Goal: Find specific page/section: Find specific page/section

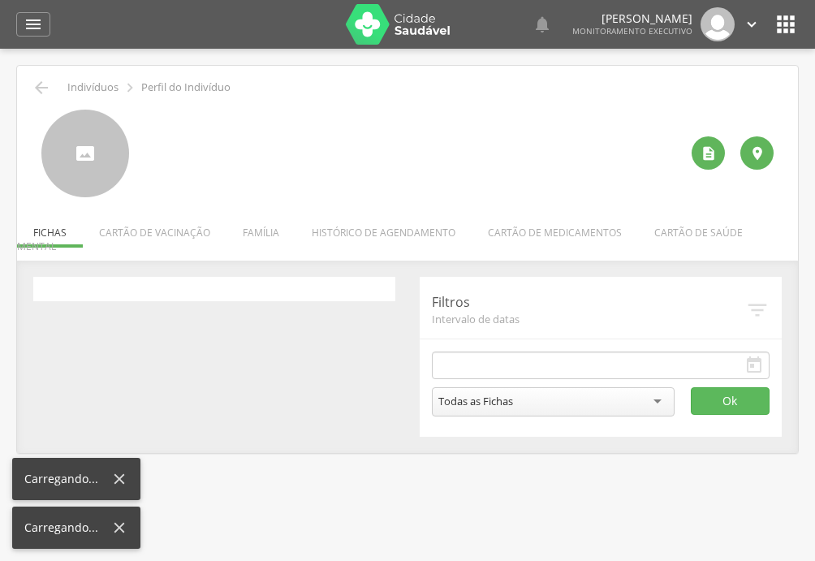
type input "**********"
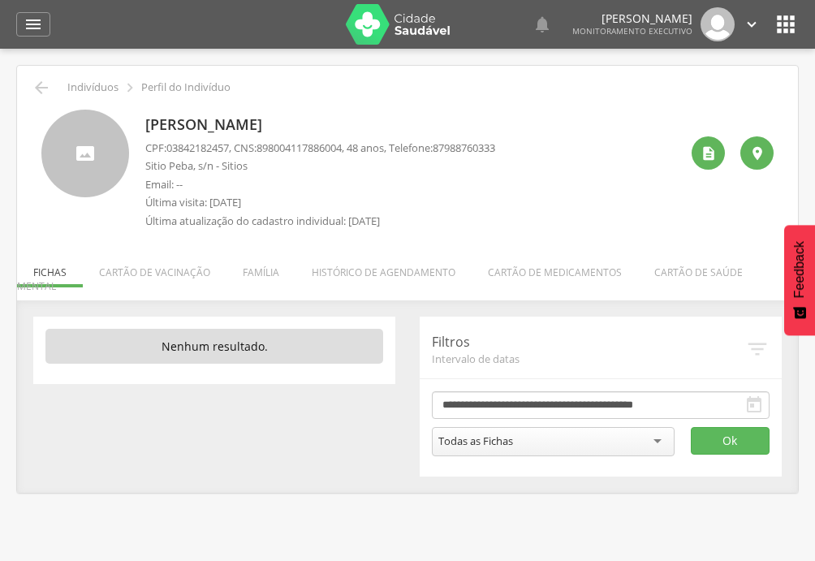
click at [268, 282] on div " Indivíduos  Perfil do Indivíduo Erasmo Carlos Nuncio Coelho CPF: 03842182457…" at bounding box center [407, 279] width 781 height 427
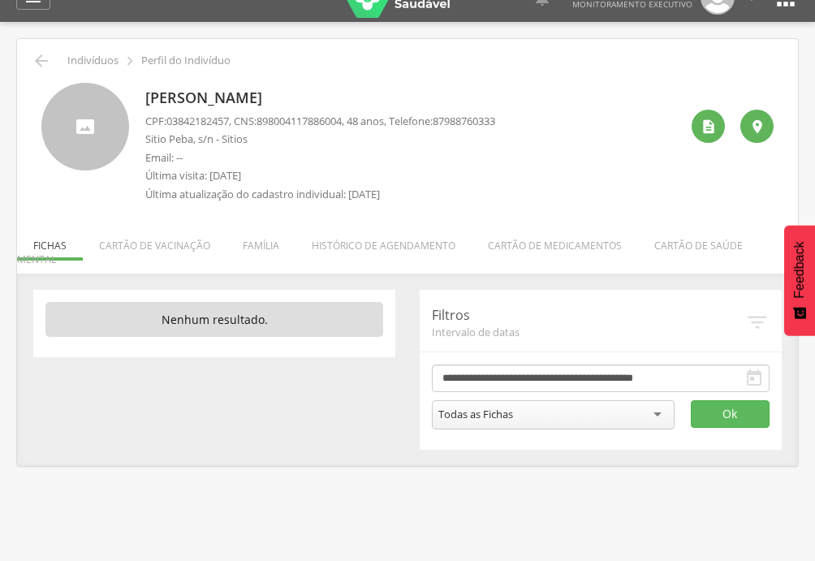
scroll to position [49, 0]
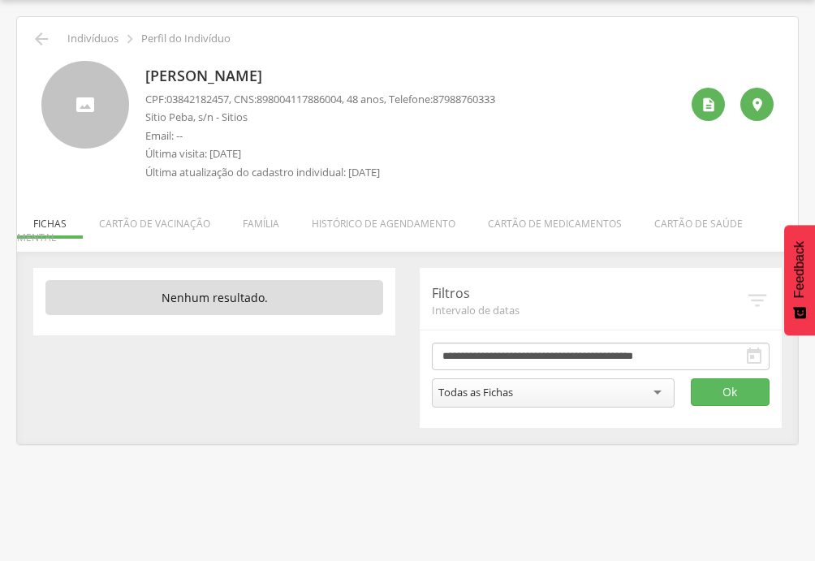
drag, startPoint x: 255, startPoint y: 226, endPoint x: 244, endPoint y: 238, distance: 16.1
click at [255, 226] on li "Família" at bounding box center [260, 219] width 69 height 38
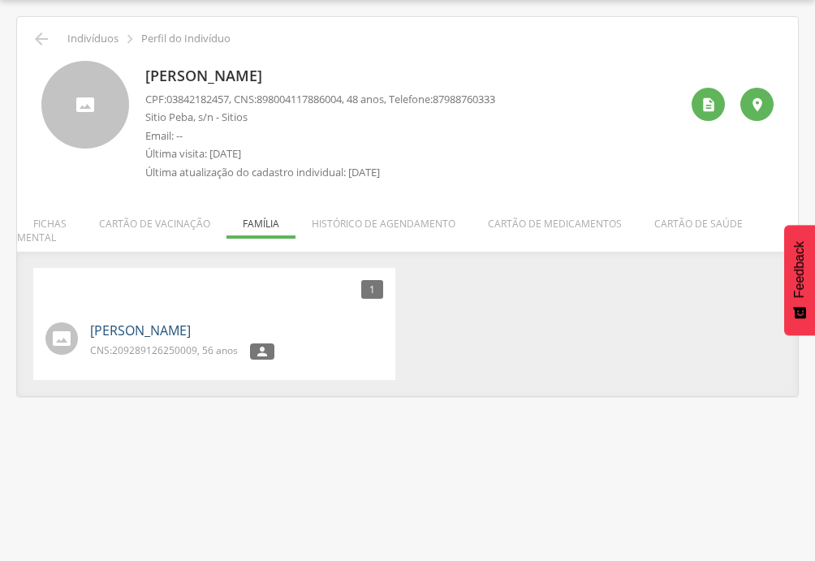
click at [183, 321] on link "[PERSON_NAME]" at bounding box center [140, 330] width 101 height 19
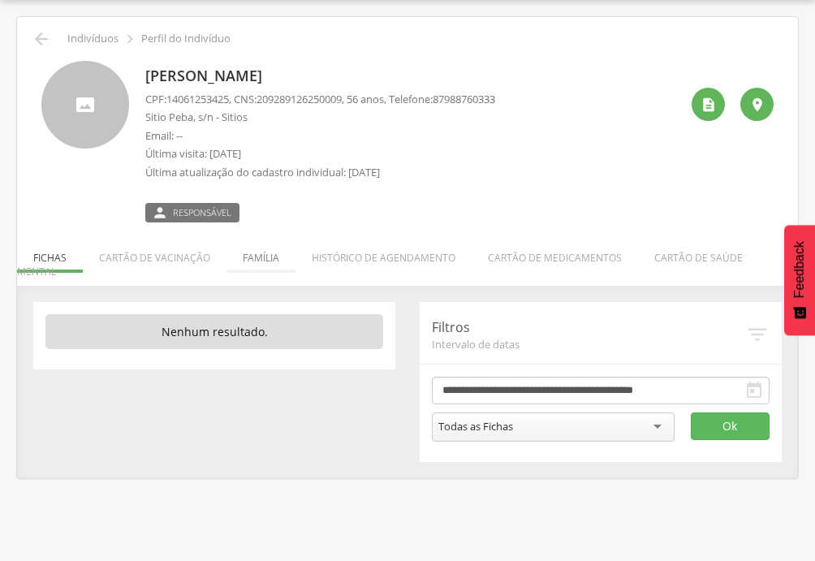
click at [265, 261] on li "Família" at bounding box center [260, 254] width 69 height 38
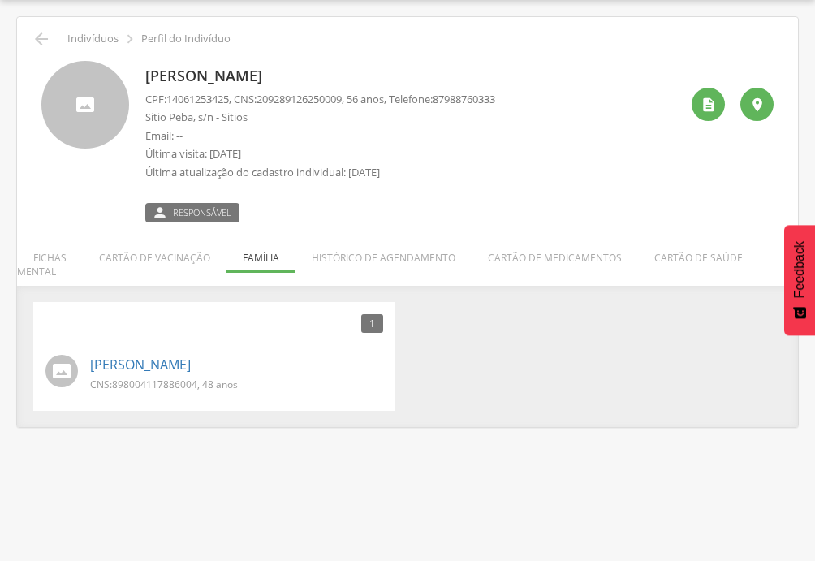
click at [235, 377] on p "CNS: 898004117886004 , 48 anos" at bounding box center [164, 384] width 148 height 14
click at [191, 355] on link "[PERSON_NAME]" at bounding box center [140, 364] width 101 height 19
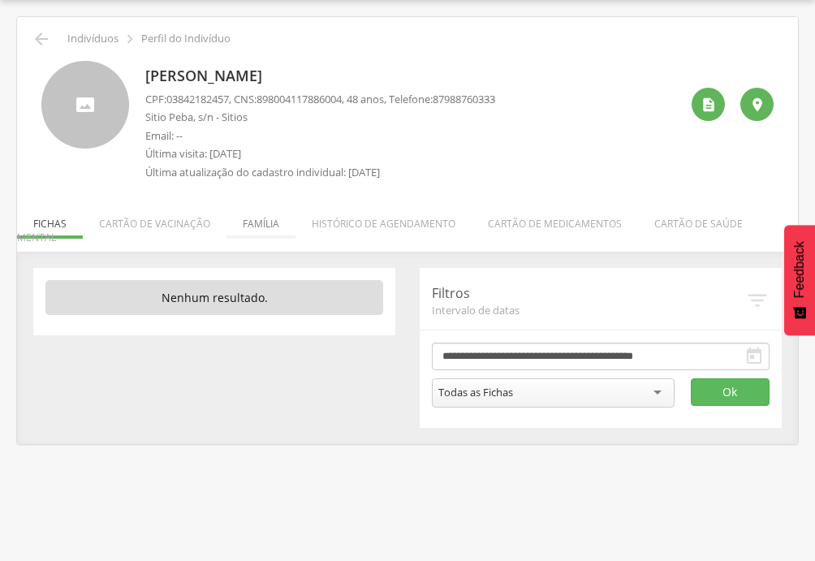
click at [256, 227] on li "Família" at bounding box center [260, 219] width 69 height 38
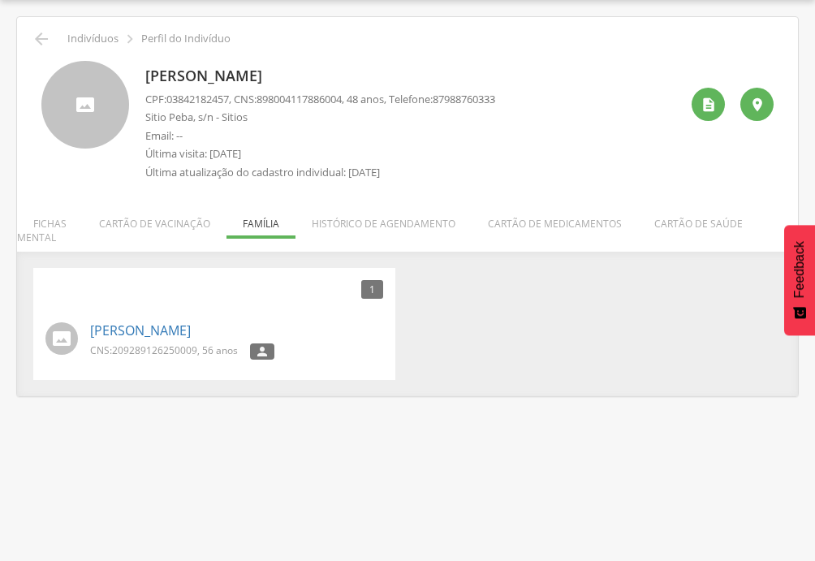
click at [472, 151] on p "Última visita: [DATE]" at bounding box center [320, 153] width 350 height 15
click at [463, 175] on p "Última atualização do cadastro individual: [DATE]" at bounding box center [320, 172] width 350 height 15
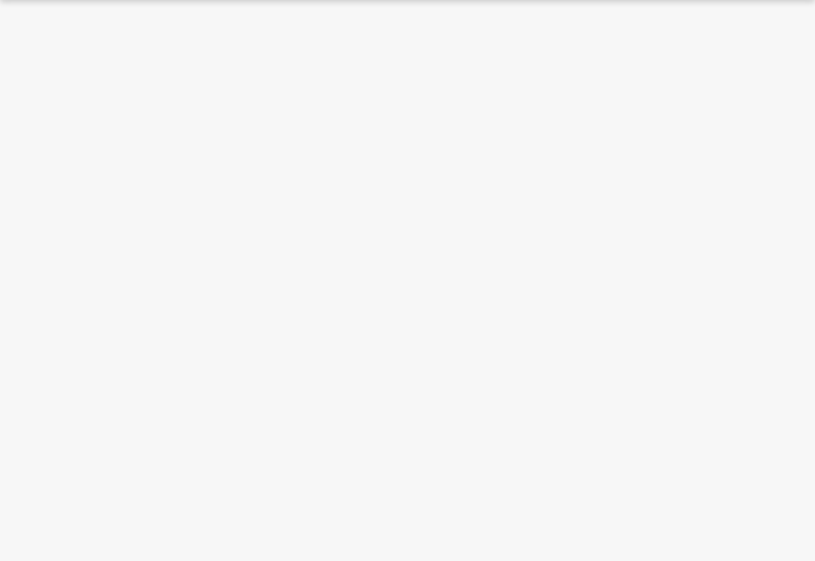
scroll to position [49, 0]
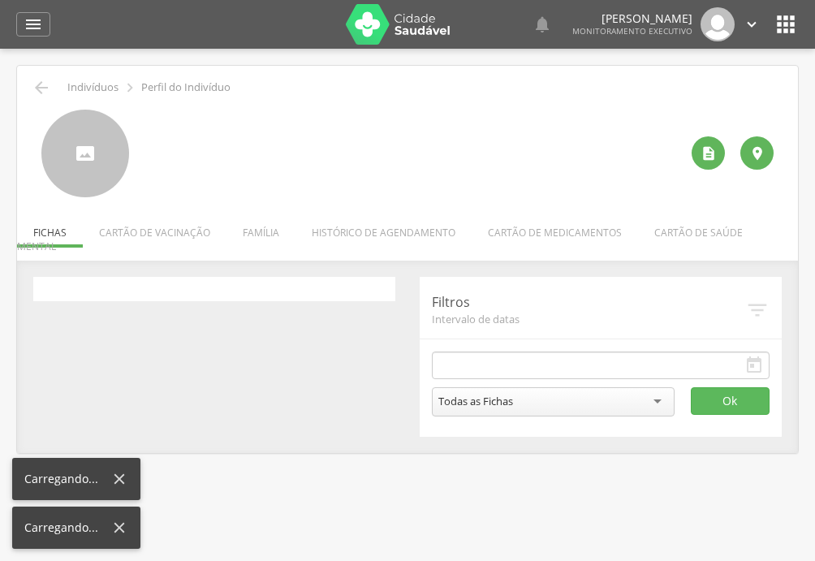
type input "**********"
